Goal: Find specific page/section: Find specific page/section

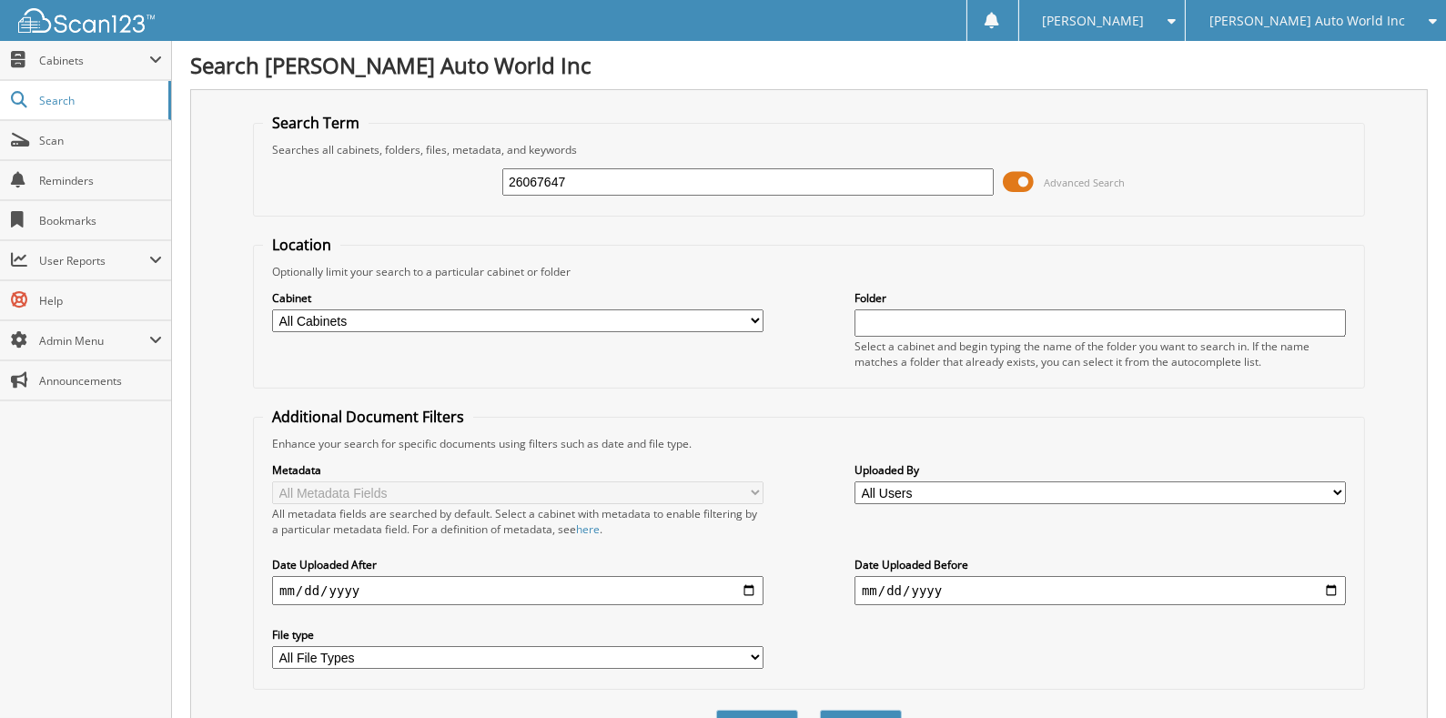
type input "26067647"
click at [820, 710] on button "Search" at bounding box center [861, 727] width 82 height 34
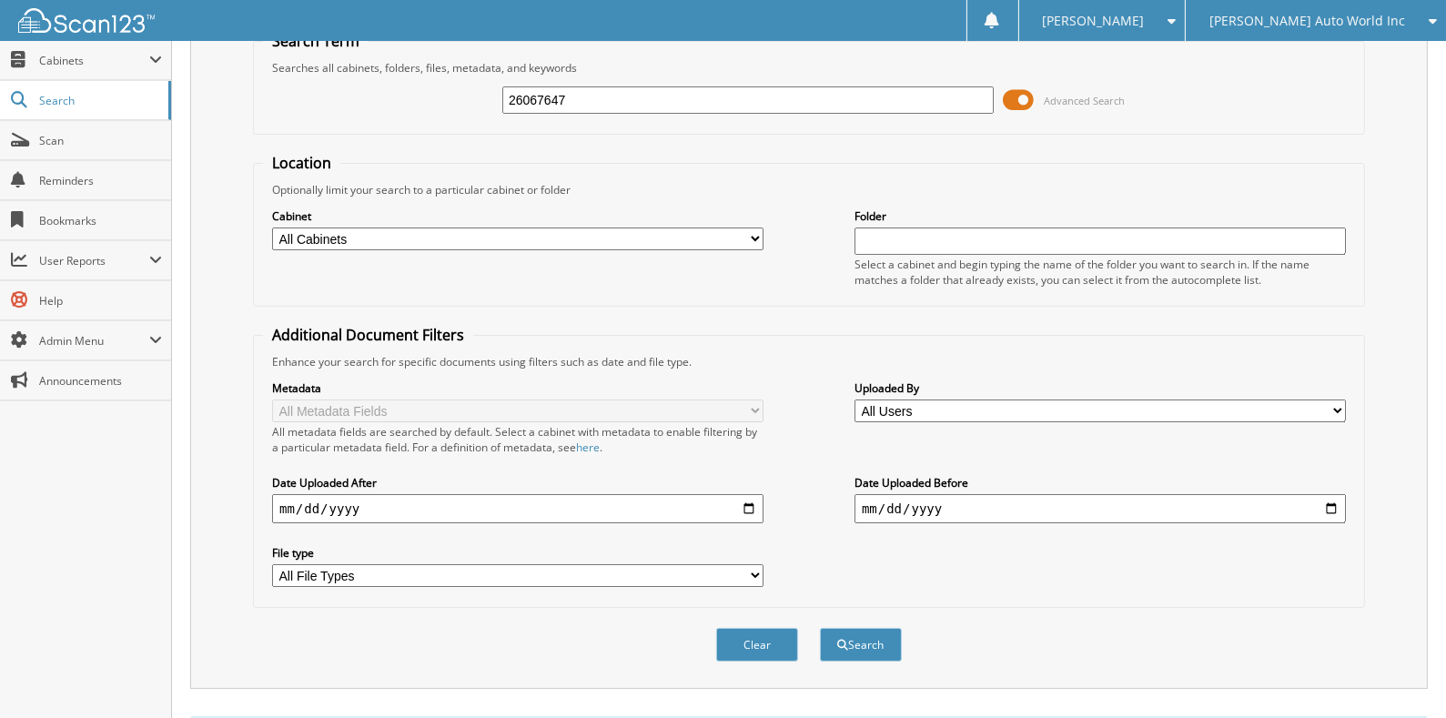
scroll to position [155, 0]
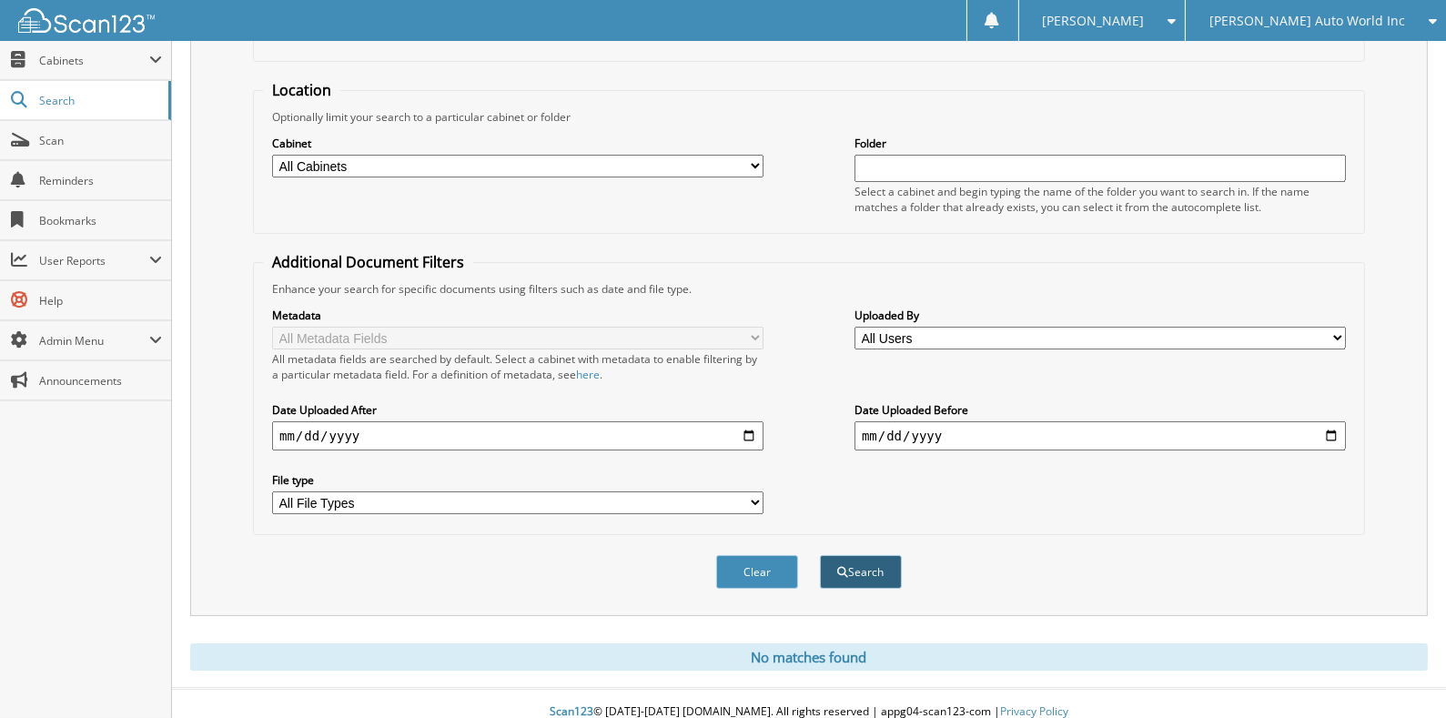
click at [847, 559] on button "Search" at bounding box center [861, 572] width 82 height 34
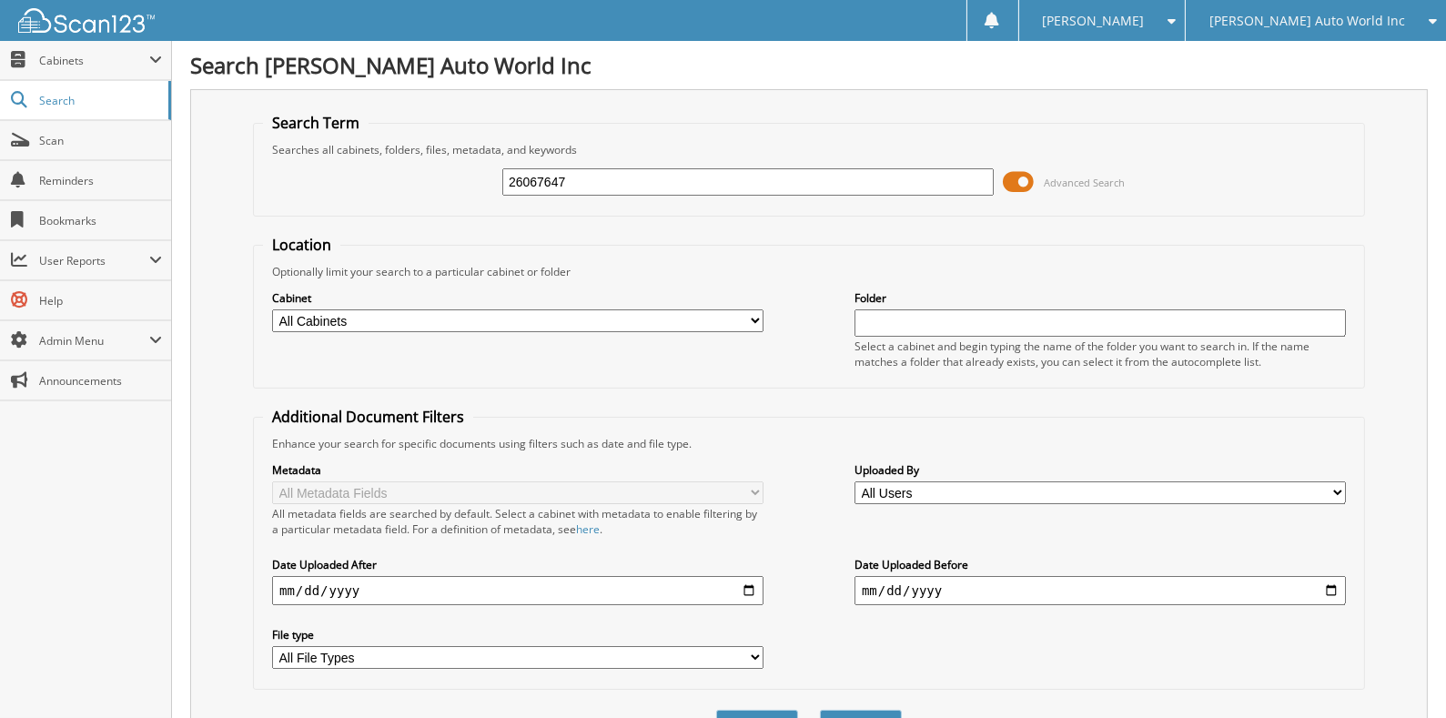
click at [760, 313] on select "All Cabinets ARCHIVE REPAIR ORDERS ARCHIVE WARRANTY BANK DEPOSITS REPAIR ORDERS…" at bounding box center [517, 320] width 491 height 23
select select "8429"
click at [272, 309] on select "All Cabinets ARCHIVE REPAIR ORDERS ARCHIVE WARRANTY BANK DEPOSITS REPAIR ORDERS…" at bounding box center [517, 320] width 491 height 23
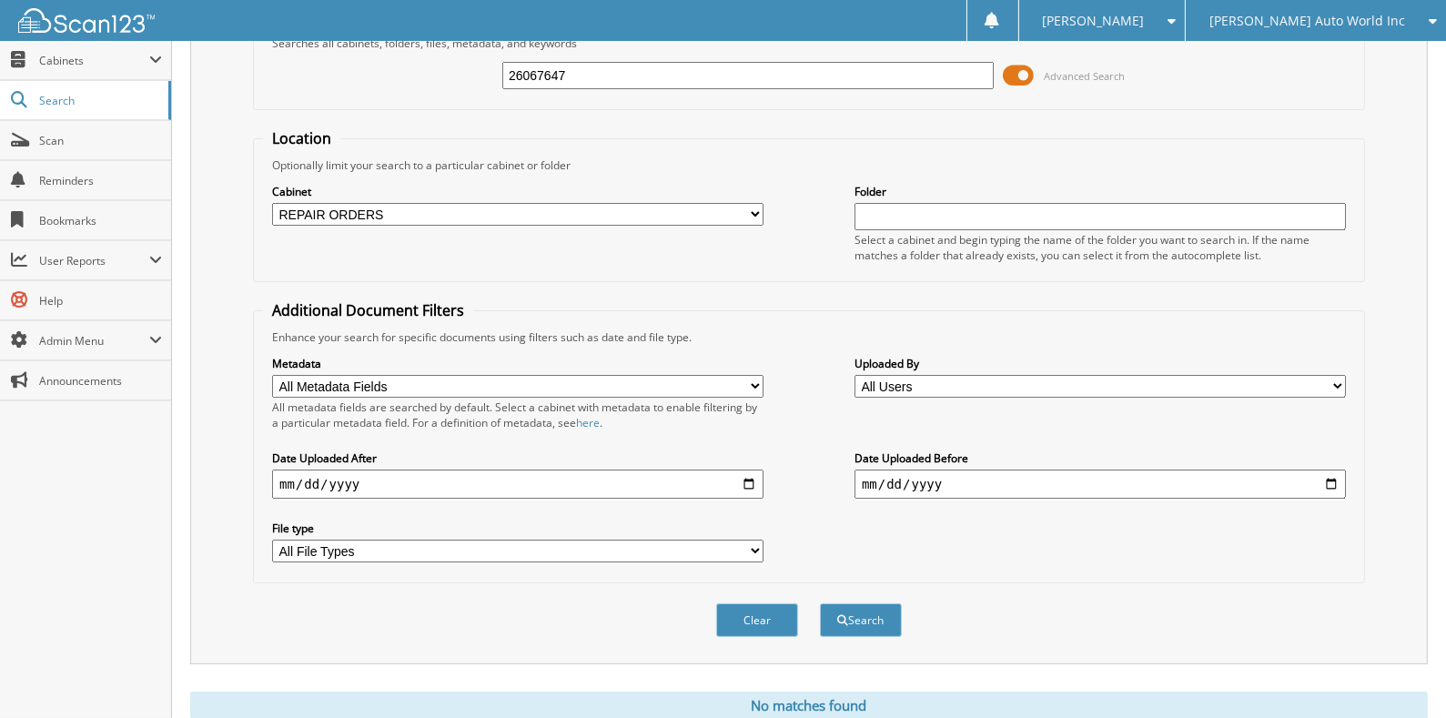
scroll to position [155, 0]
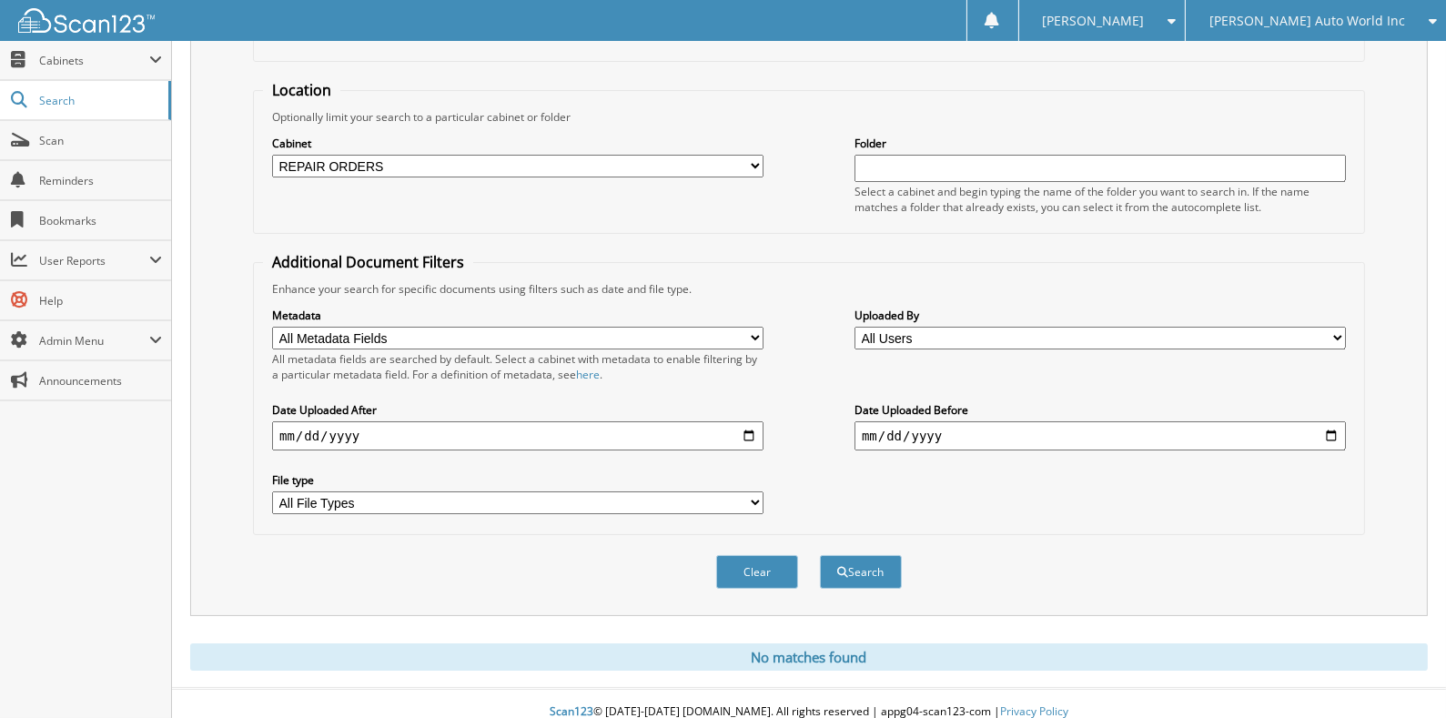
click at [1027, 165] on input "text" at bounding box center [1100, 168] width 491 height 27
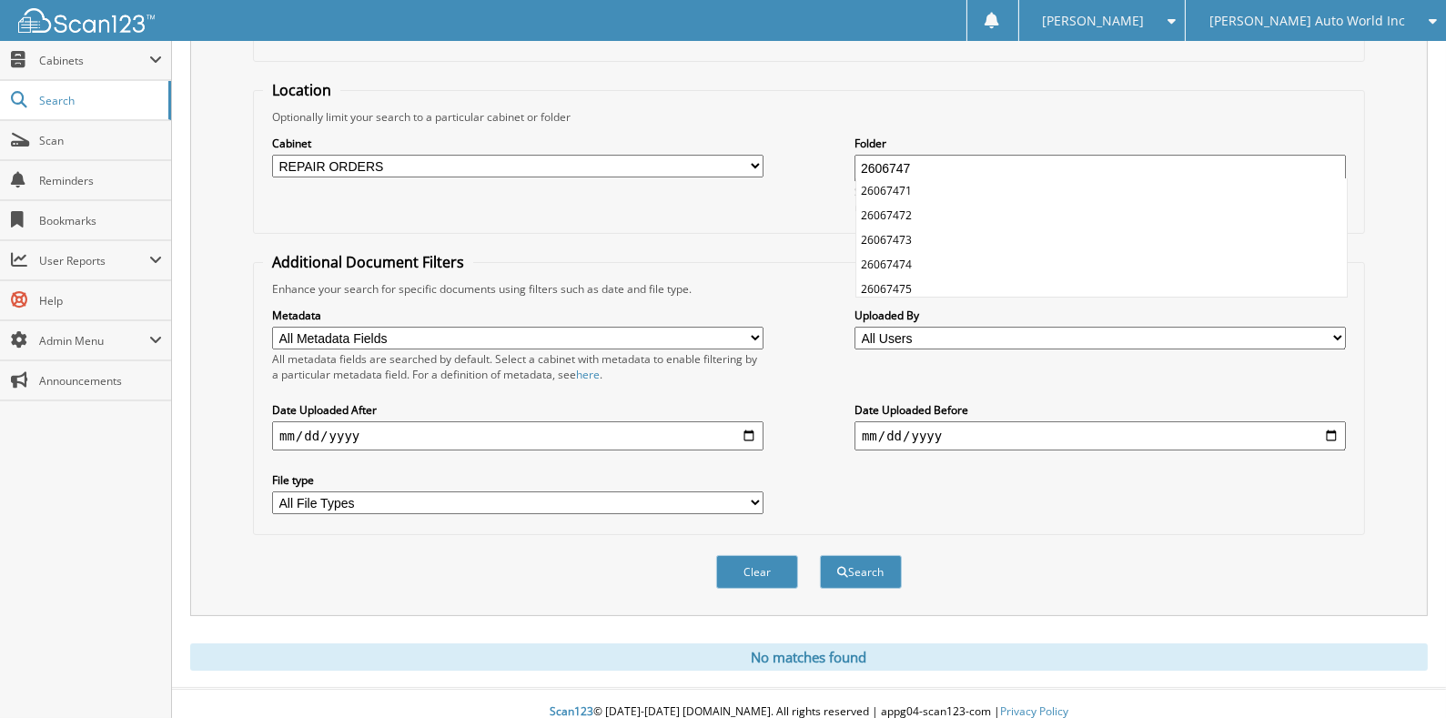
click at [897, 156] on input "2606747" at bounding box center [1100, 168] width 491 height 27
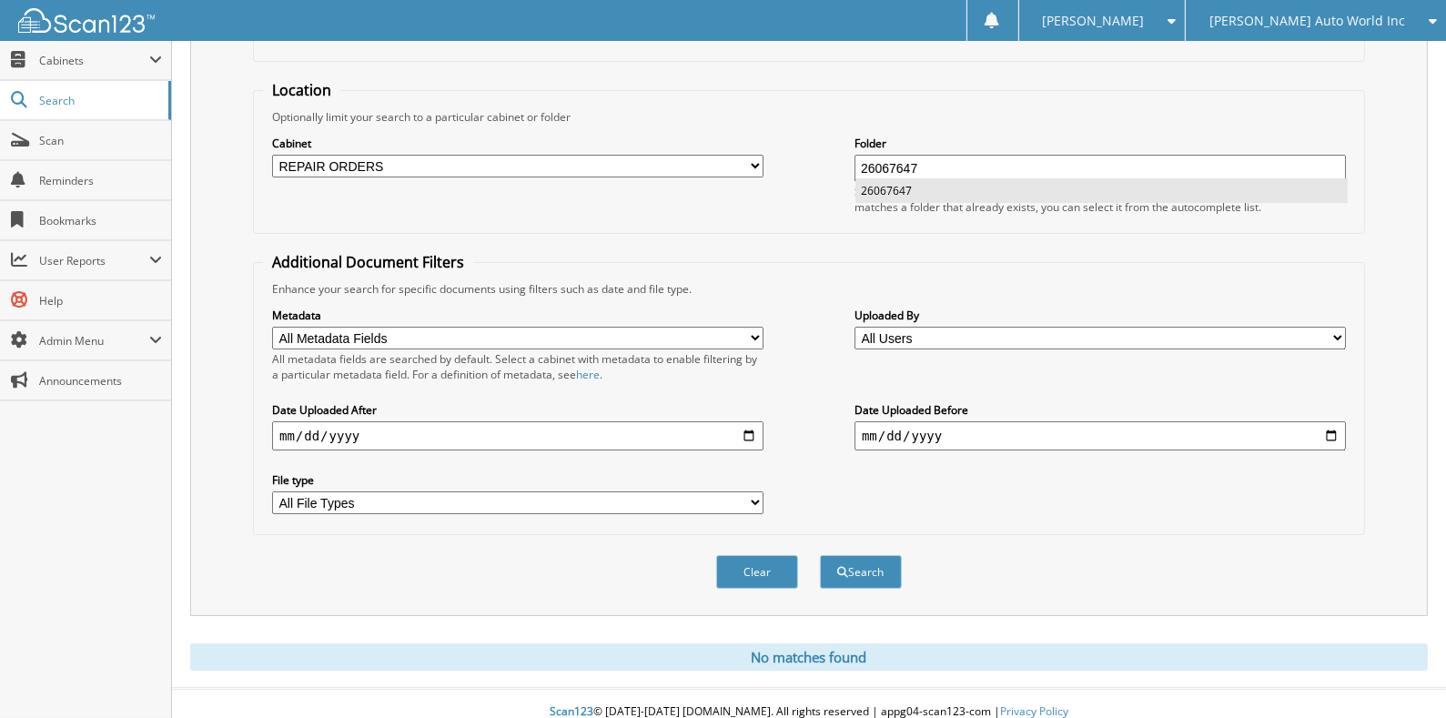
type input "26067647"
click at [903, 188] on li "26067647" at bounding box center [1101, 190] width 491 height 25
click at [876, 555] on button "Search" at bounding box center [861, 572] width 82 height 34
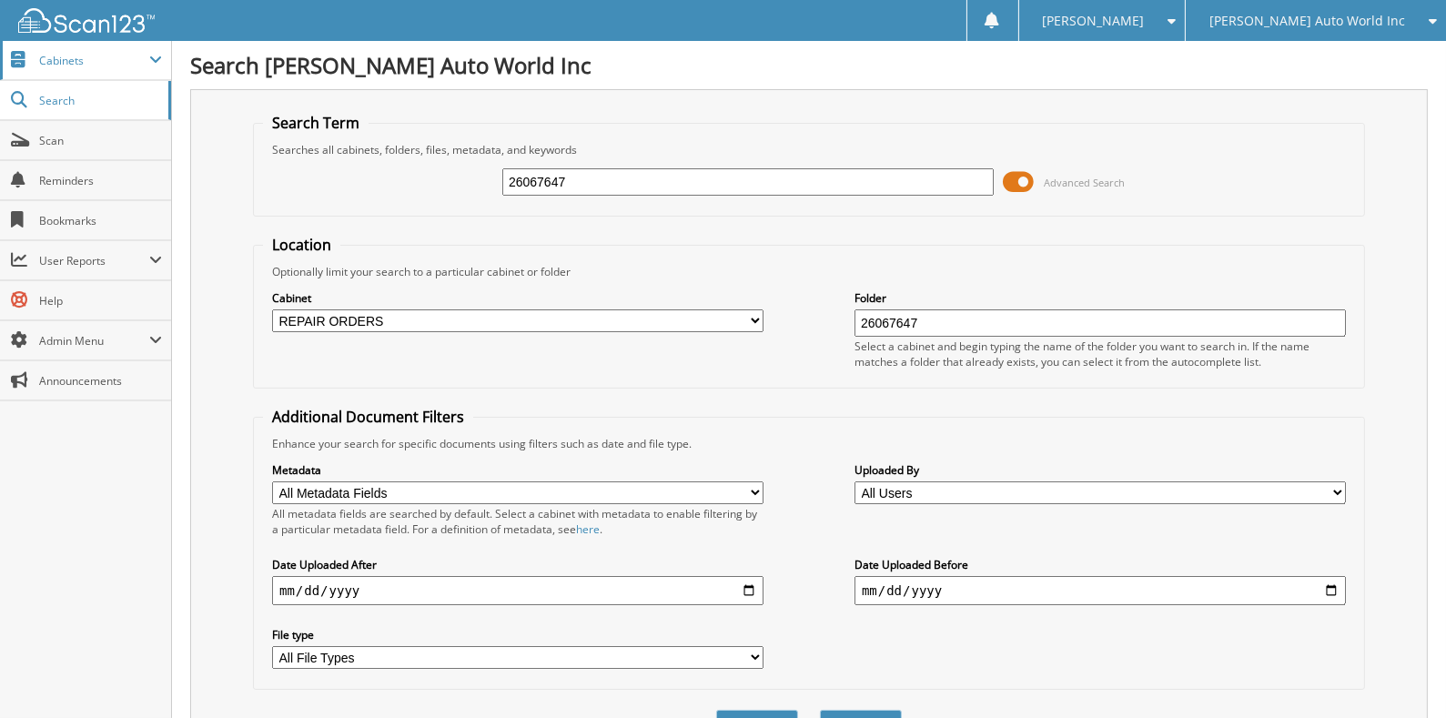
click at [40, 58] on span "Cabinets" at bounding box center [94, 60] width 110 height 15
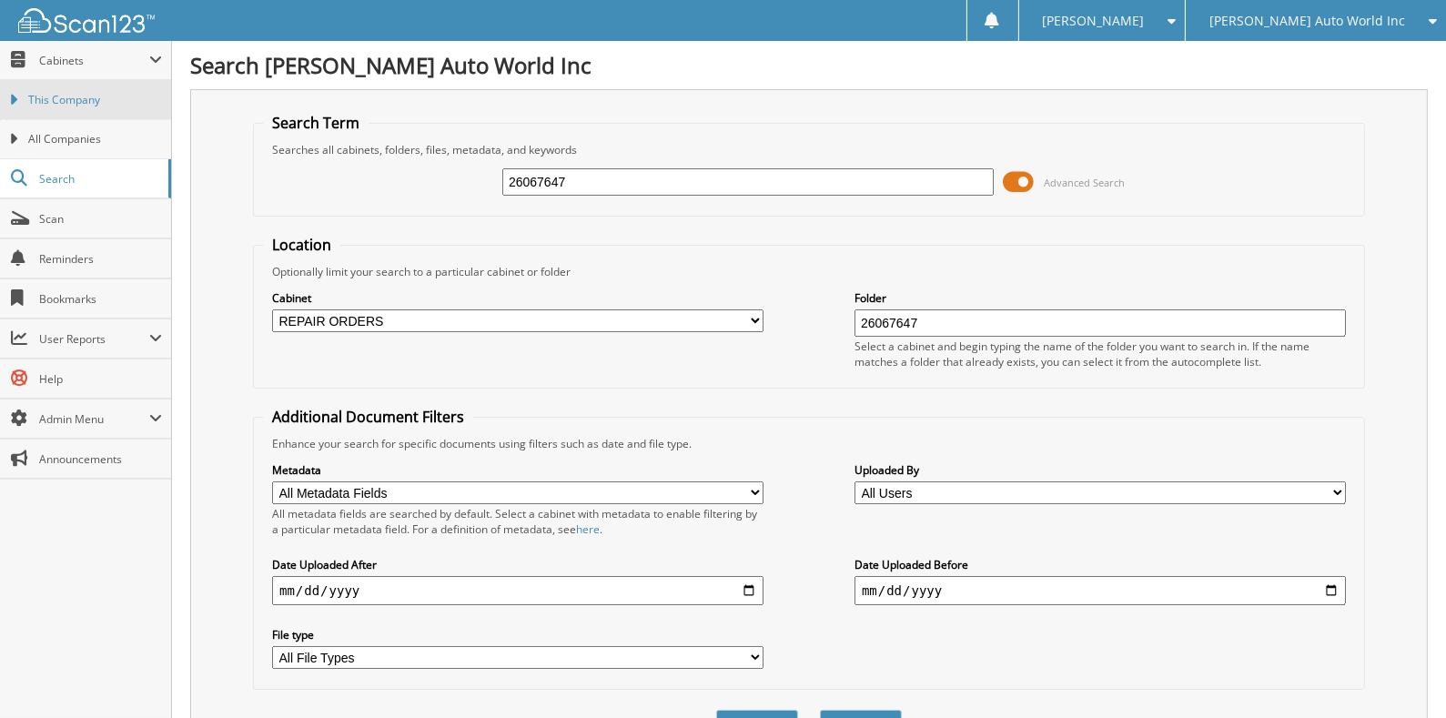
click at [60, 96] on span "This Company" at bounding box center [95, 100] width 134 height 16
